Goal: Task Accomplishment & Management: Use online tool/utility

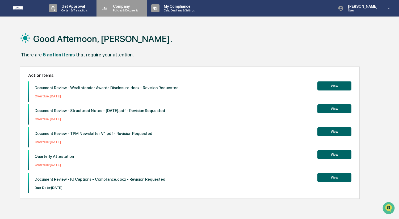
click at [119, 7] on p "Company" at bounding box center [125, 6] width 32 height 4
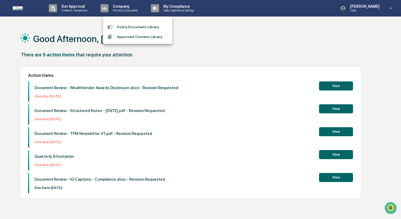
click at [78, 8] on div at bounding box center [200, 109] width 401 height 219
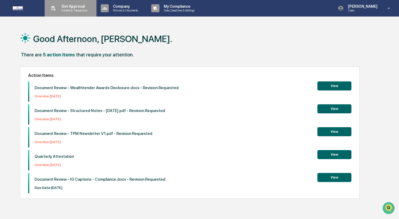
click at [70, 6] on p "Get Approval" at bounding box center [73, 6] width 33 height 4
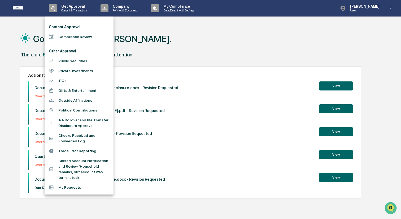
click at [79, 38] on li "Compliance Review" at bounding box center [79, 37] width 69 height 10
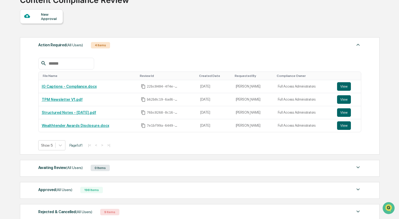
scroll to position [43, 0]
click at [345, 84] on button "View" at bounding box center [344, 86] width 14 height 8
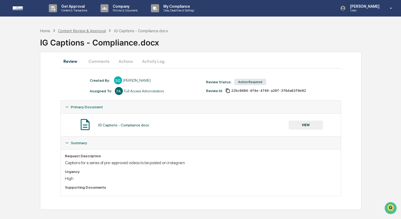
click at [93, 32] on div "Content Review & Approval" at bounding box center [82, 30] width 48 height 5
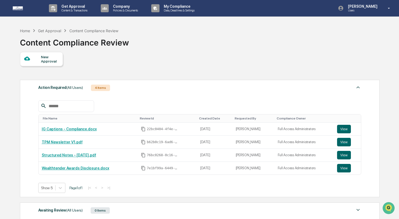
scroll to position [25, 0]
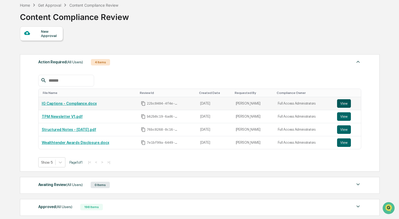
click at [341, 100] on button "View" at bounding box center [344, 103] width 14 height 8
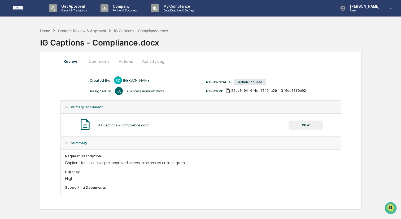
click at [105, 64] on button "Comments" at bounding box center [98, 61] width 29 height 13
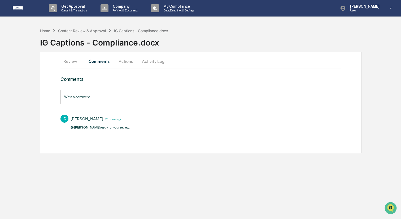
click at [71, 61] on button "Review" at bounding box center [73, 61] width 24 height 13
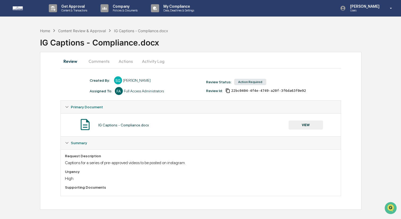
click at [94, 59] on button "Comments" at bounding box center [98, 61] width 29 height 13
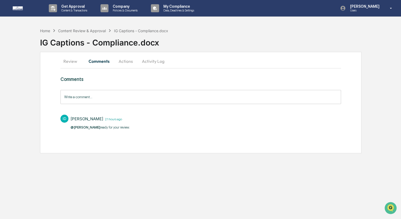
click at [71, 59] on button "Review" at bounding box center [73, 61] width 24 height 13
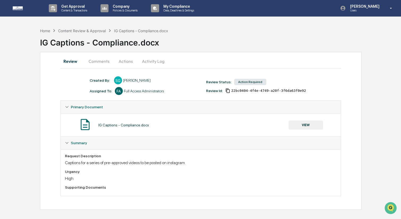
click at [309, 125] on button "VIEW" at bounding box center [306, 124] width 35 height 9
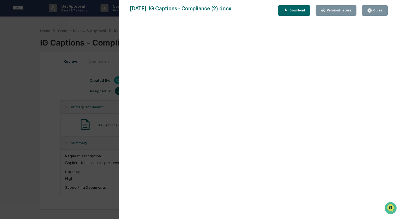
click at [333, 10] on div "Version History" at bounding box center [338, 10] width 25 height 4
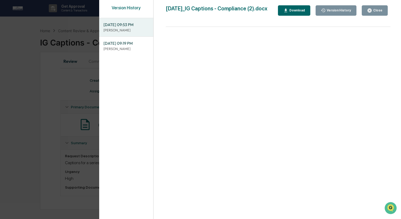
click at [333, 10] on div "Version History" at bounding box center [338, 10] width 25 height 4
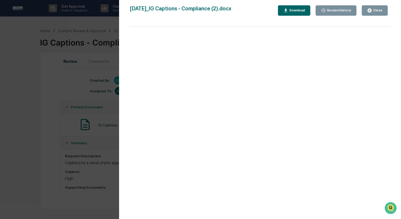
click at [333, 10] on div "Version History" at bounding box center [338, 10] width 25 height 4
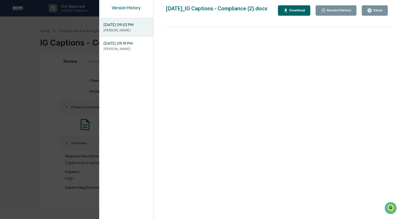
click at [114, 26] on span "[DATE] 09:53 PM" at bounding box center [127, 25] width 46 height 6
click at [296, 9] on div "Download" at bounding box center [297, 10] width 17 height 4
click at [373, 8] on div "Close" at bounding box center [374, 10] width 15 height 5
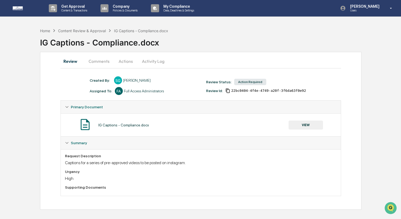
click at [85, 36] on div "IG Captions - Compliance.docx" at bounding box center [220, 40] width 361 height 14
click at [84, 34] on div "IG Captions - Compliance.docx" at bounding box center [220, 40] width 361 height 14
click at [82, 30] on div "Content Review & Approval" at bounding box center [82, 30] width 48 height 5
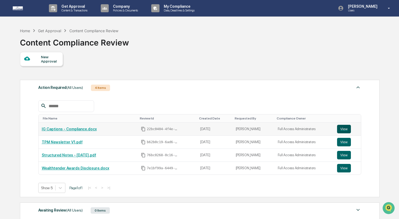
click at [346, 126] on button "View" at bounding box center [344, 129] width 14 height 8
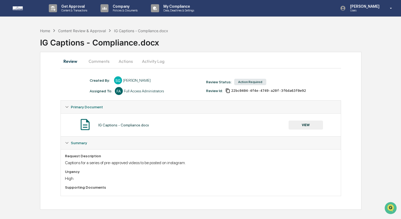
click at [106, 59] on button "Comments" at bounding box center [98, 61] width 29 height 13
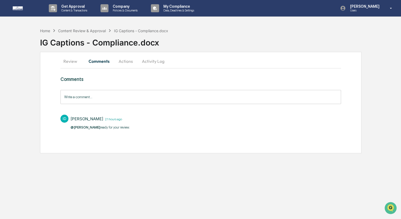
click at [149, 64] on button "Activity Log" at bounding box center [153, 61] width 31 height 13
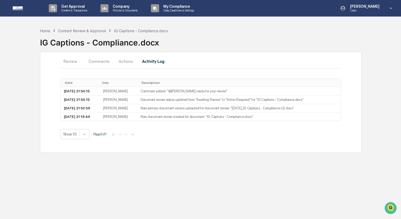
click at [119, 62] on button "Actions" at bounding box center [126, 61] width 24 height 13
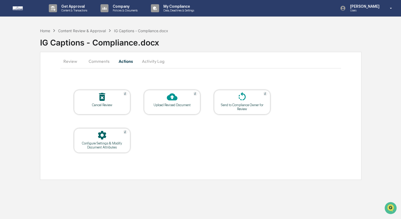
click at [169, 98] on icon at bounding box center [172, 96] width 11 height 7
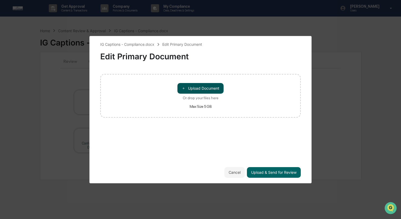
click at [191, 85] on button "＋ Upload Document" at bounding box center [201, 88] width 46 height 11
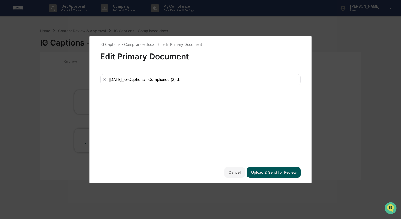
click at [270, 171] on button "Upload & Send for Review" at bounding box center [274, 172] width 54 height 11
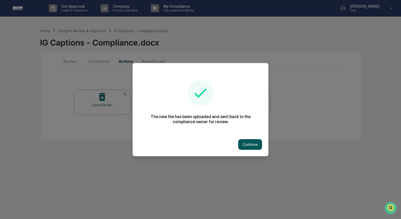
click at [252, 147] on button "Continue" at bounding box center [250, 144] width 24 height 11
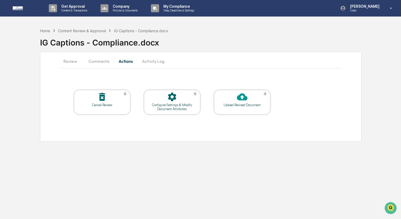
click at [102, 58] on button "Comments" at bounding box center [98, 61] width 29 height 13
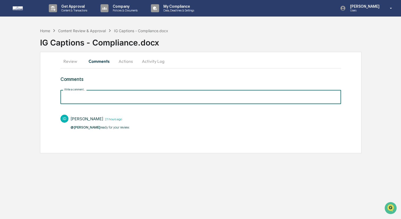
click at [105, 95] on input "Write a comment..." at bounding box center [201, 97] width 281 height 14
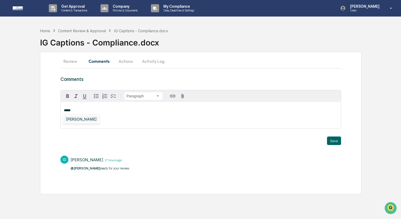
click at [84, 119] on div "[PERSON_NAME]" at bounding box center [81, 119] width 35 height 7
click at [332, 140] on button "Save" at bounding box center [334, 140] width 14 height 8
